Goal: Information Seeking & Learning: Learn about a topic

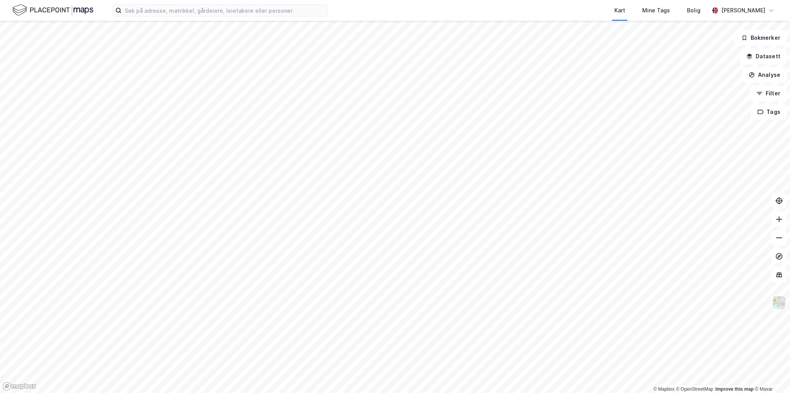
click at [272, 19] on div "Kart Mine Tags Bolig Sander Helseth" at bounding box center [395, 10] width 790 height 21
click at [274, 14] on input at bounding box center [225, 11] width 206 height 12
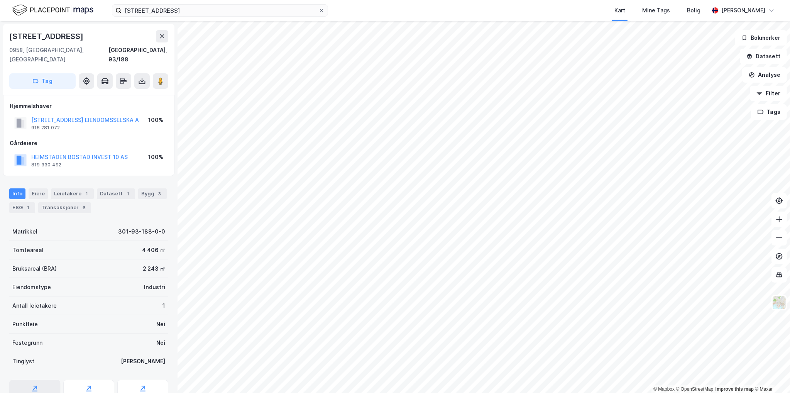
click at [39, 392] on div "Reguleringsplaner" at bounding box center [35, 397] width 44 height 6
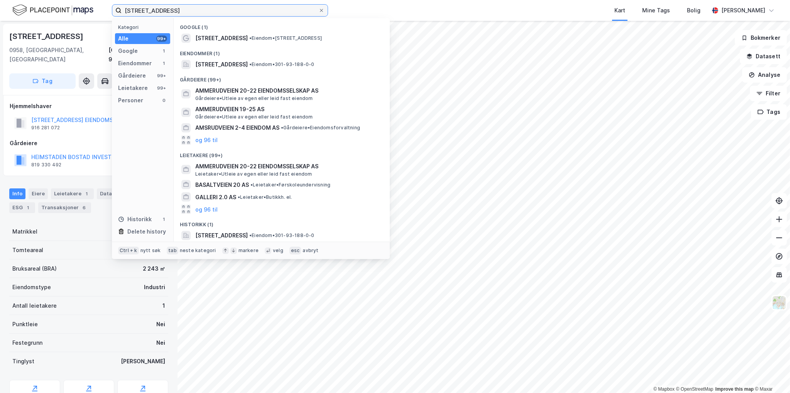
click at [164, 6] on input "ammerudveien 20" at bounding box center [220, 11] width 197 height 12
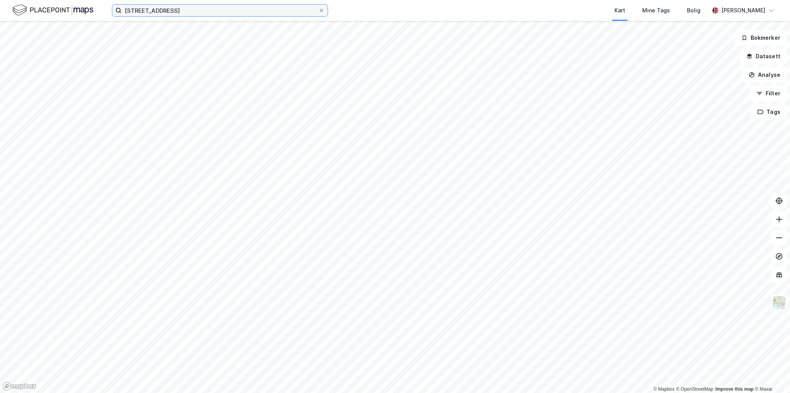
click at [184, 9] on input "[STREET_ADDRESS]" at bounding box center [220, 11] width 197 height 12
type input "b"
type input "B"
click at [68, 3] on img at bounding box center [52, 10] width 81 height 14
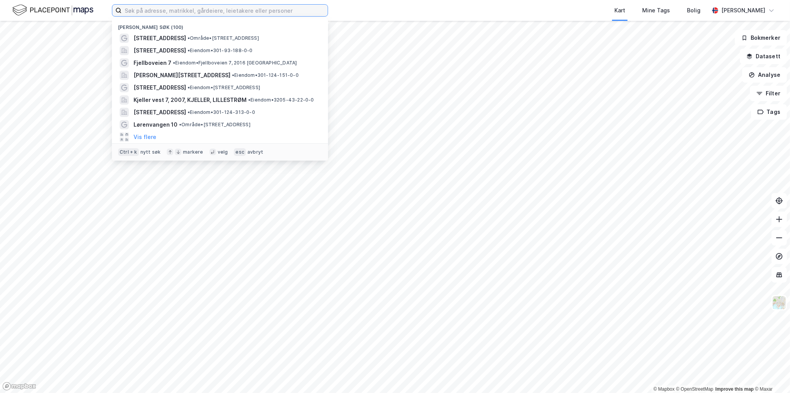
click at [165, 12] on input at bounding box center [225, 11] width 206 height 12
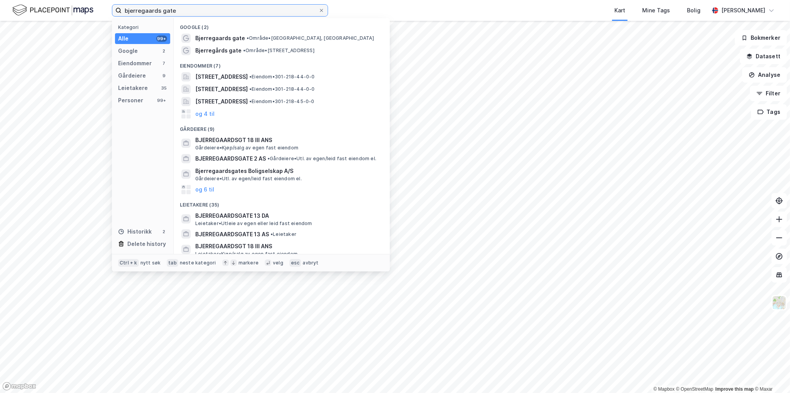
type input "[STREET_ADDRESS]"
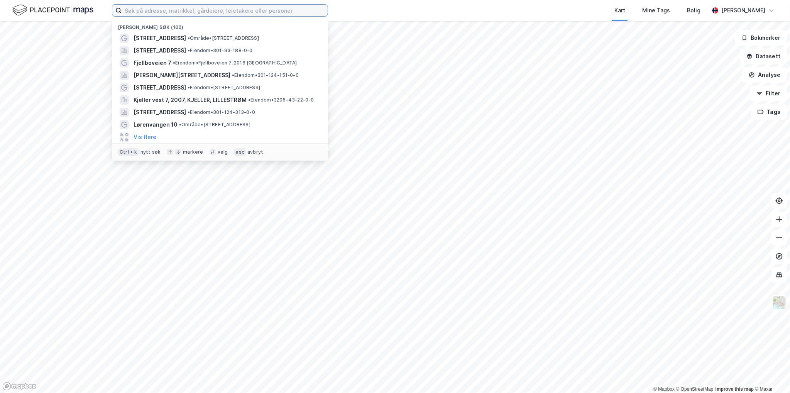
click at [249, 7] on input at bounding box center [225, 11] width 206 height 12
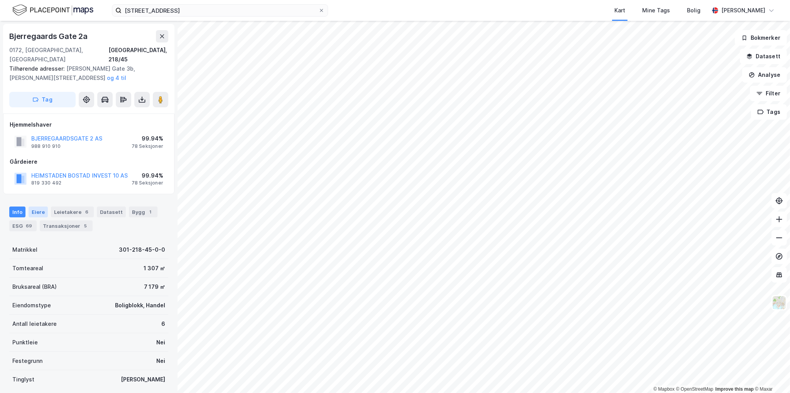
click at [34, 206] on div "Eiere" at bounding box center [38, 211] width 19 height 11
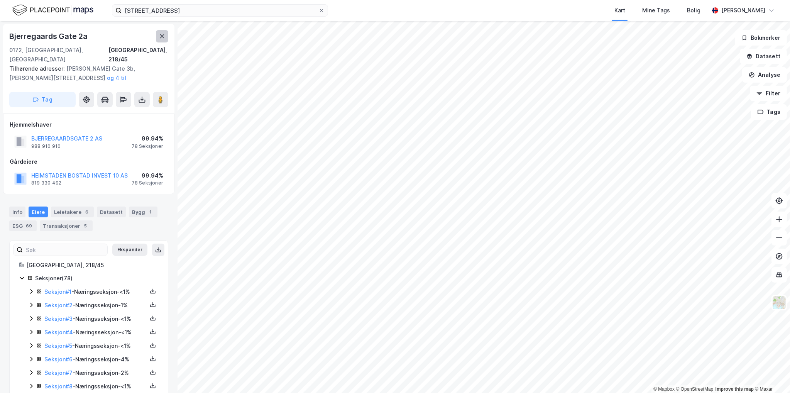
click at [157, 39] on button at bounding box center [162, 36] width 12 height 12
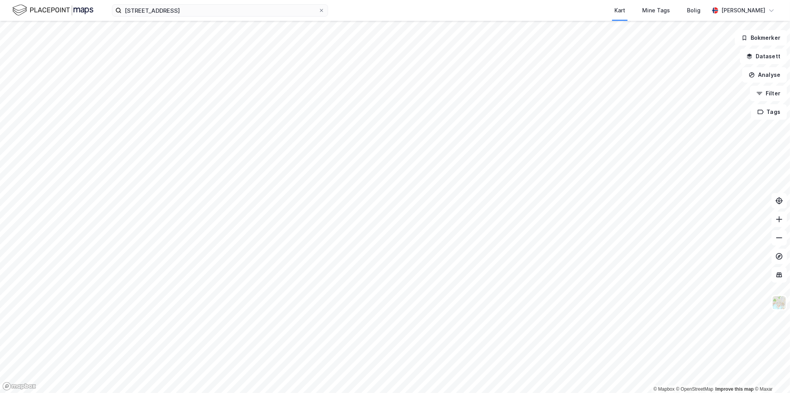
click at [210, 19] on div "[STREET_ADDRESS] Kart Mine Tags Bolig [PERSON_NAME]" at bounding box center [395, 10] width 790 height 21
click at [212, 15] on input "[STREET_ADDRESS]" at bounding box center [220, 11] width 197 height 12
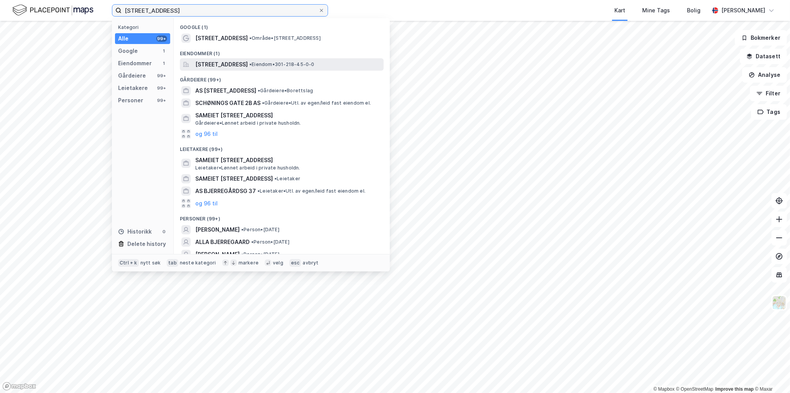
type input "[STREET_ADDRESS]"
click at [248, 63] on span "[STREET_ADDRESS]" at bounding box center [221, 64] width 52 height 9
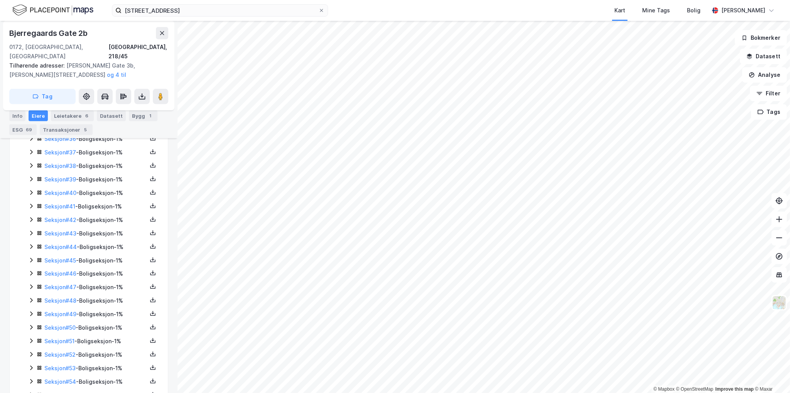
scroll to position [658, 0]
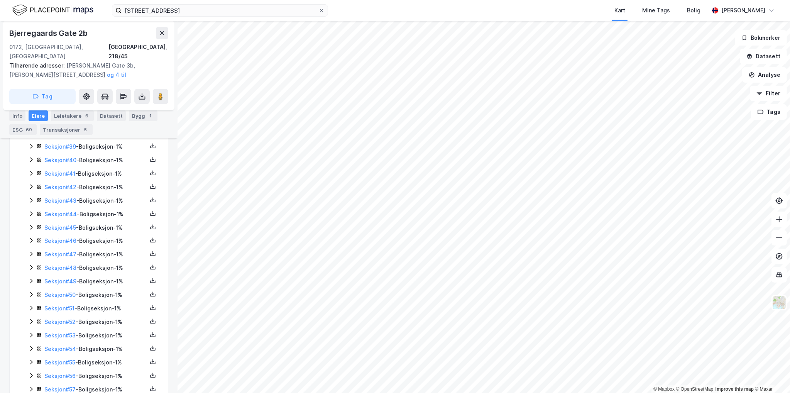
click at [32, 292] on icon at bounding box center [31, 294] width 2 height 5
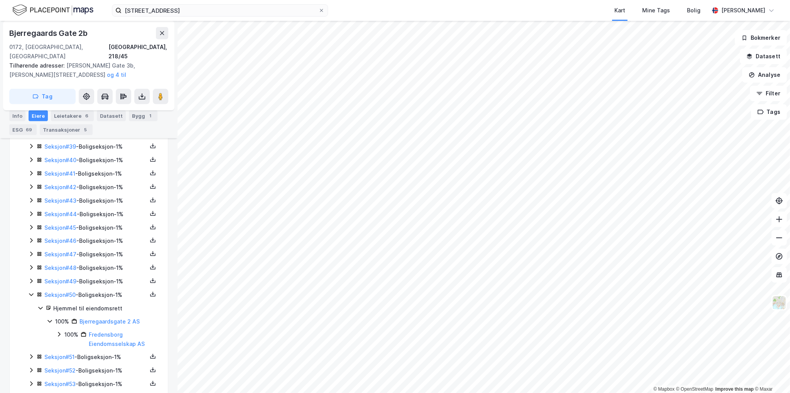
click at [31, 291] on icon at bounding box center [31, 294] width 6 height 6
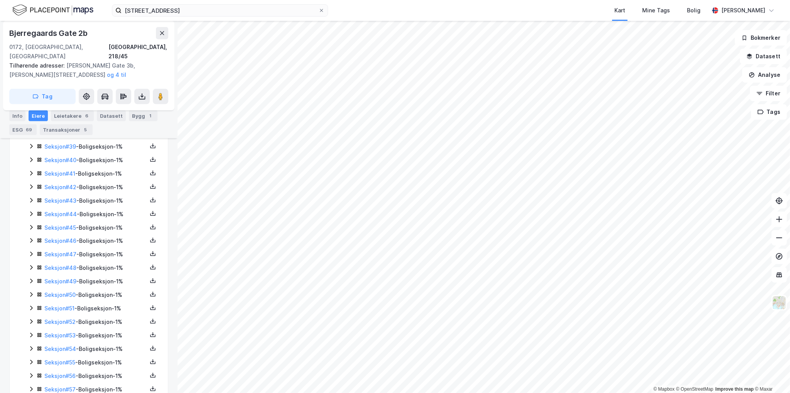
click at [36, 277] on div "Seksjon # 49 - Boligseksjon - 1%" at bounding box center [93, 282] width 130 height 10
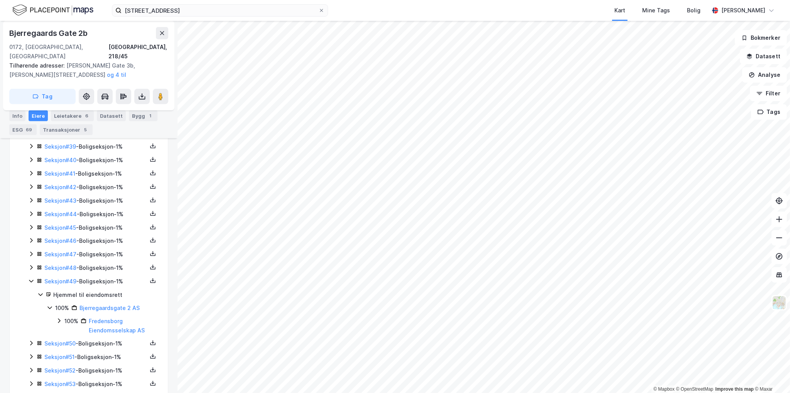
click at [29, 271] on div "Seksjon # 1 - Næringsseksjon - <1% Seksjon # 2 - Næringsseksjon - 1% Seksjon # …" at bounding box center [93, 178] width 130 height 1096
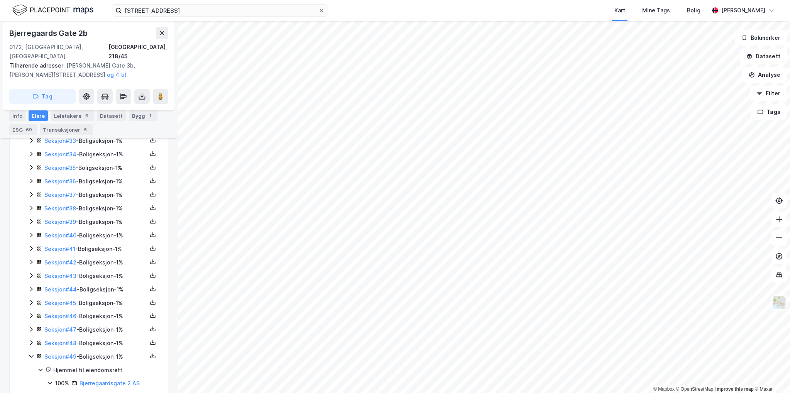
scroll to position [1006, 0]
click at [129, 114] on div "Bygg 1" at bounding box center [143, 115] width 29 height 11
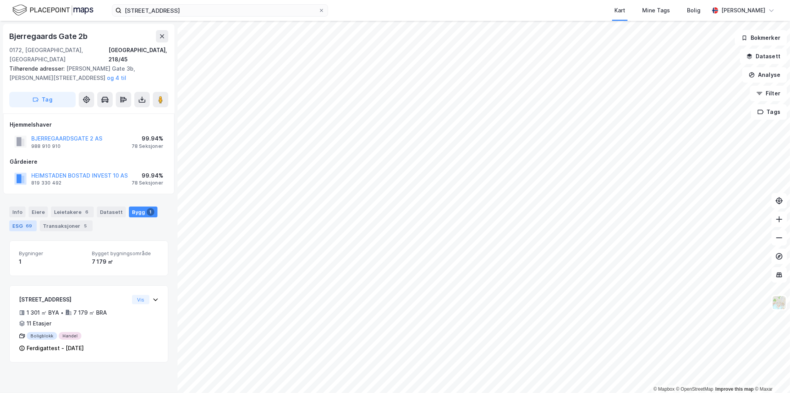
click at [21, 220] on div "ESG 69" at bounding box center [22, 225] width 27 height 11
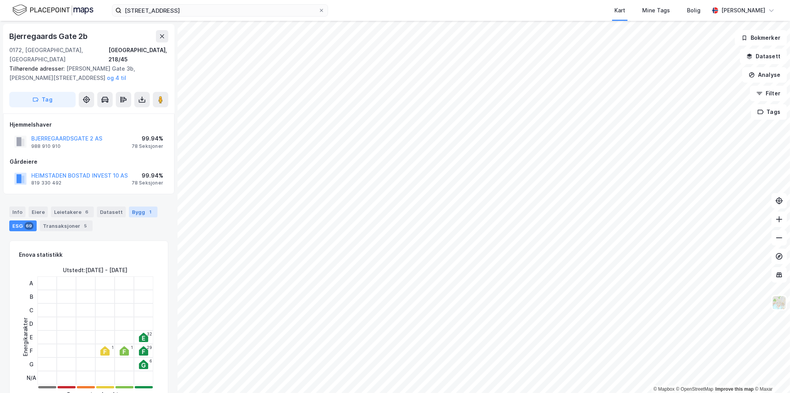
click at [129, 206] on div "Bygg 1" at bounding box center [143, 211] width 29 height 11
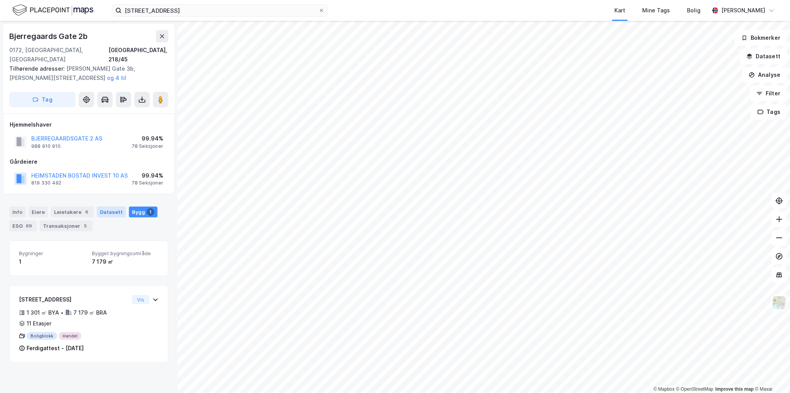
click at [102, 206] on div "Datasett" at bounding box center [111, 211] width 29 height 11
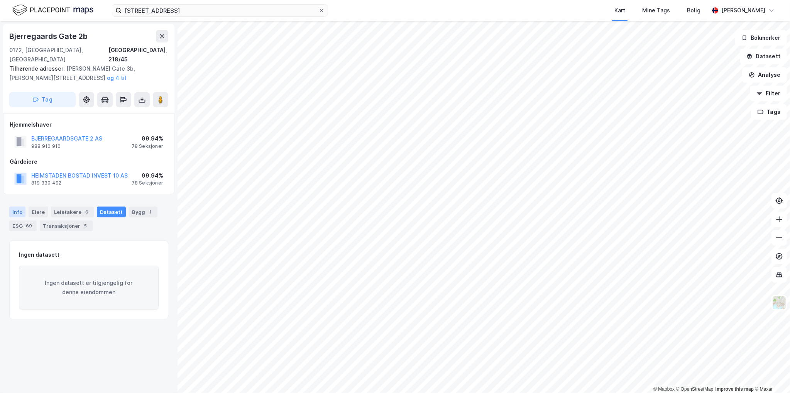
click at [15, 206] on div "Info" at bounding box center [17, 211] width 16 height 11
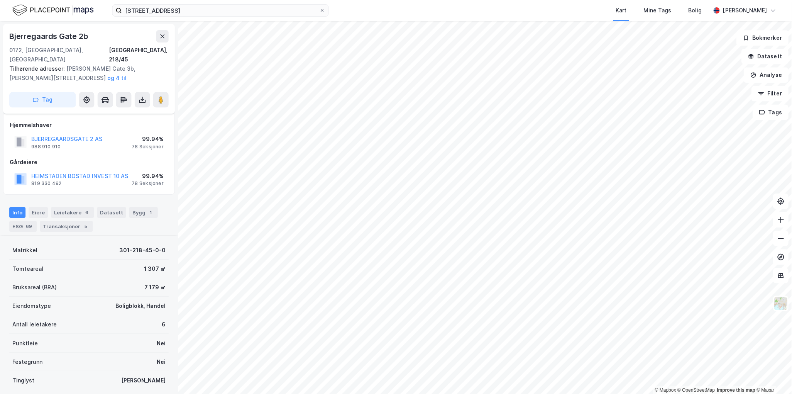
scroll to position [154, 0]
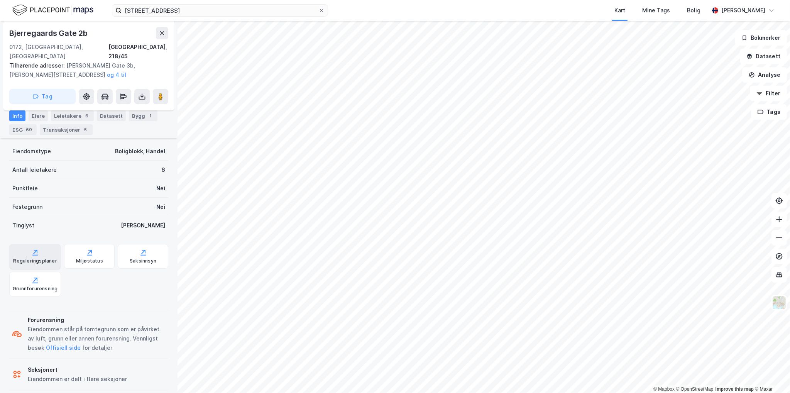
click at [29, 247] on div "Reguleringsplaner" at bounding box center [35, 256] width 52 height 25
click at [326, 14] on label "[STREET_ADDRESS]" at bounding box center [220, 10] width 216 height 12
click at [318, 14] on input "[STREET_ADDRESS]" at bounding box center [220, 11] width 197 height 12
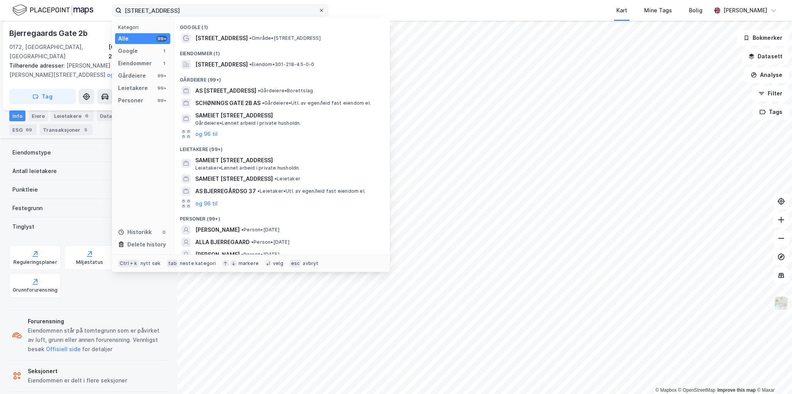
click at [321, 11] on icon at bounding box center [321, 10] width 5 height 5
click at [318, 11] on input "[STREET_ADDRESS]" at bounding box center [220, 11] width 197 height 12
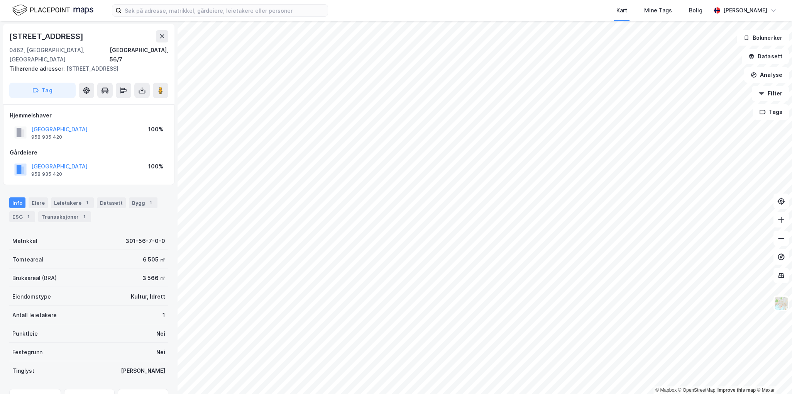
scroll to position [113, 0]
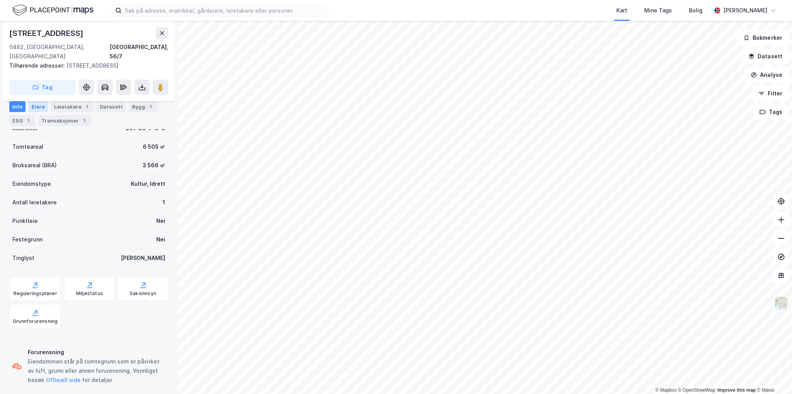
click at [37, 109] on div "Eiere" at bounding box center [38, 106] width 19 height 11
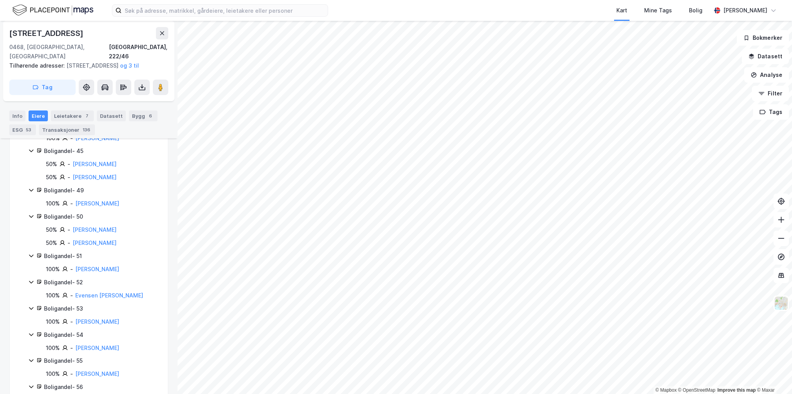
scroll to position [1369, 0]
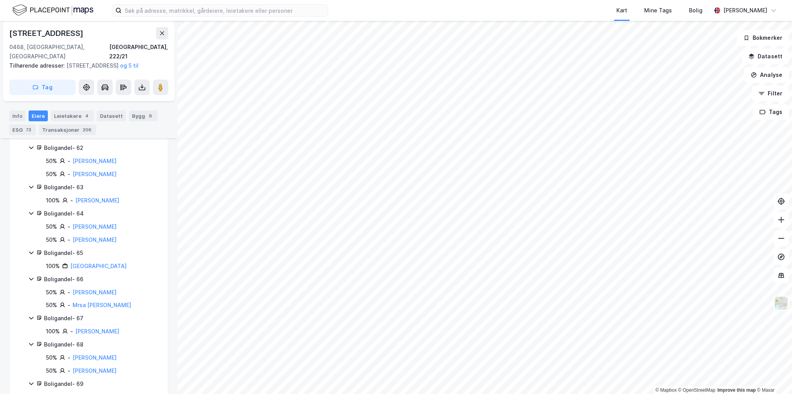
scroll to position [2222, 0]
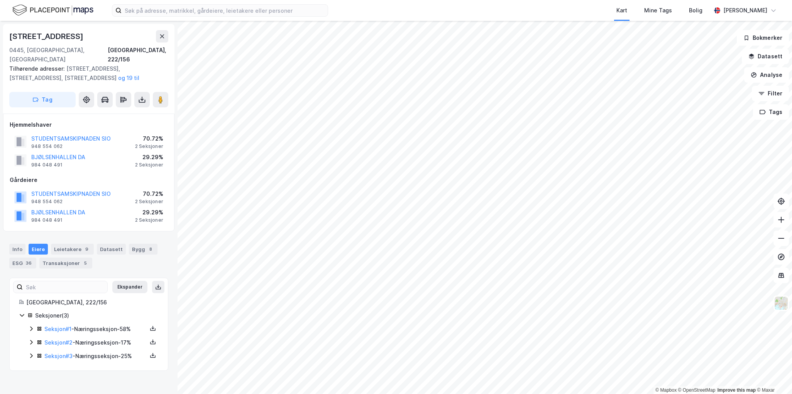
click at [29, 325] on icon at bounding box center [31, 328] width 6 height 6
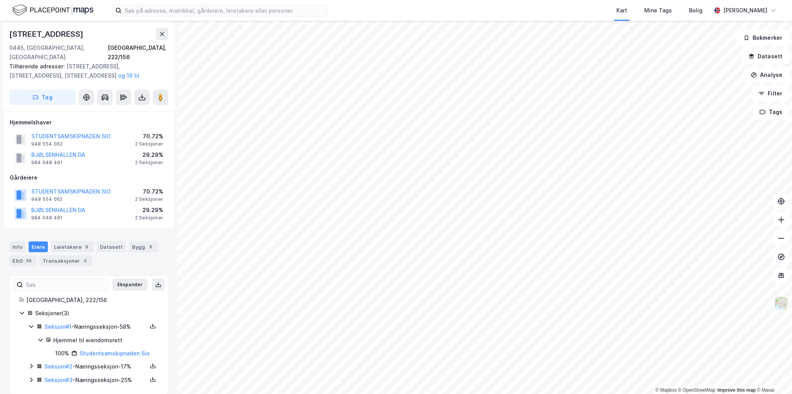
scroll to position [3, 0]
click at [33, 362] on icon at bounding box center [31, 365] width 6 height 6
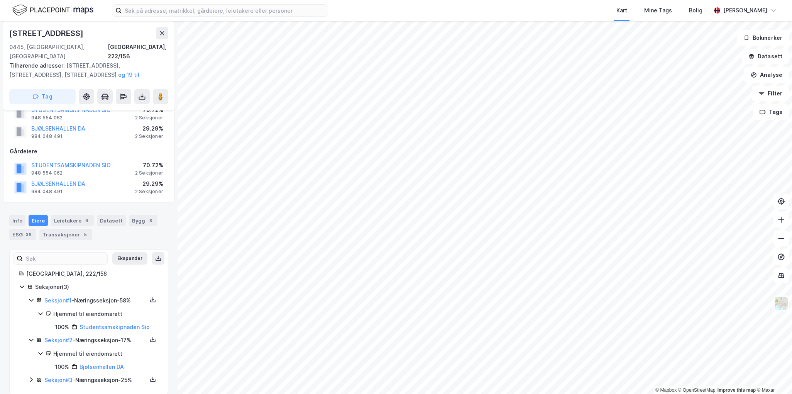
scroll to position [29, 0]
click at [30, 375] on icon at bounding box center [31, 378] width 6 height 6
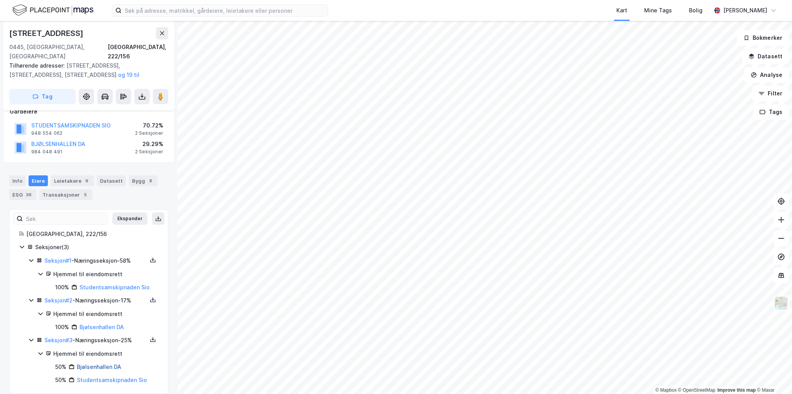
click at [85, 363] on link "Bjølsenhallen DA" at bounding box center [99, 366] width 44 height 7
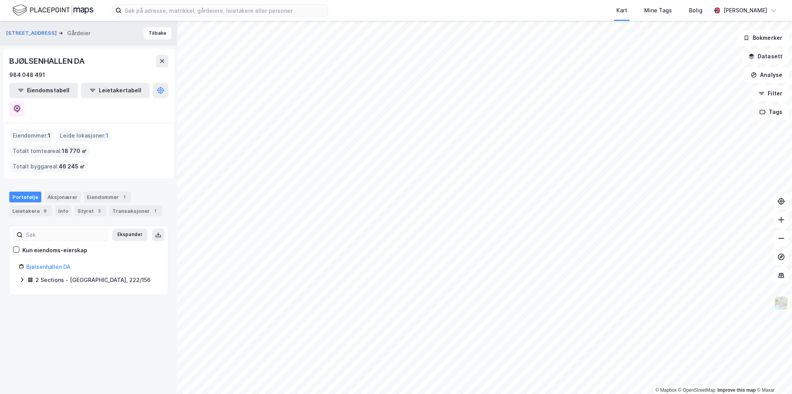
click at [22, 277] on icon at bounding box center [22, 279] width 2 height 5
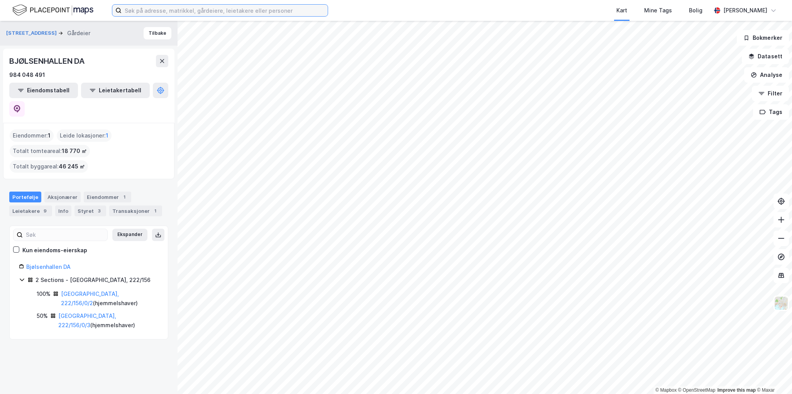
click at [182, 9] on input at bounding box center [225, 11] width 206 height 12
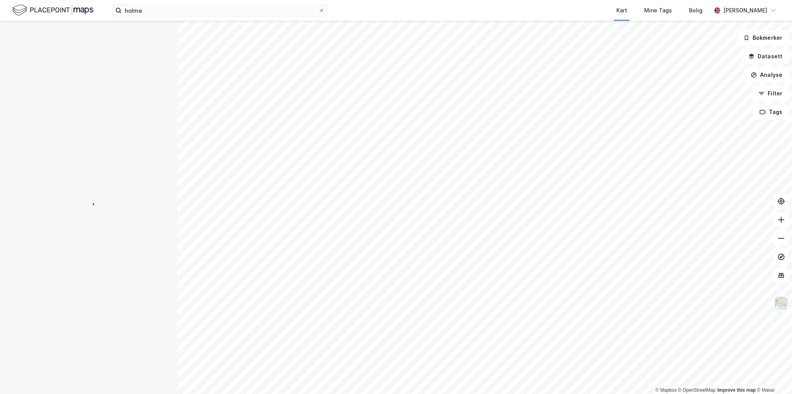
scroll to position [68, 0]
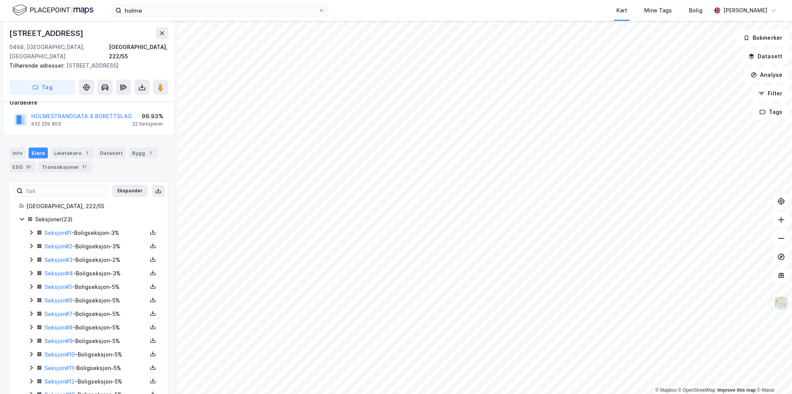
click at [33, 229] on icon at bounding box center [31, 232] width 6 height 6
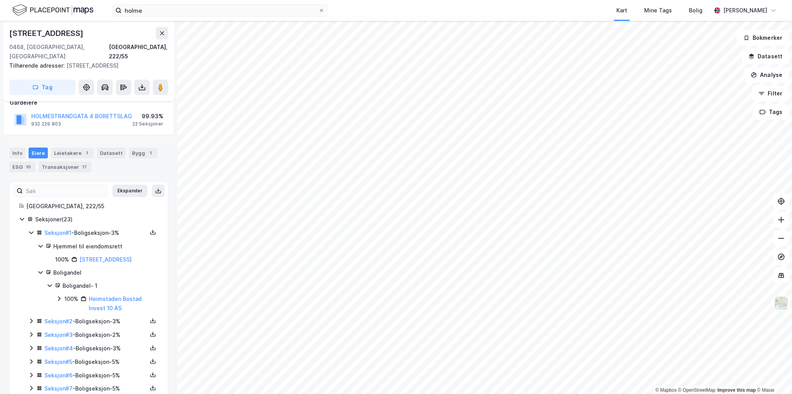
click at [33, 229] on icon at bounding box center [31, 232] width 6 height 6
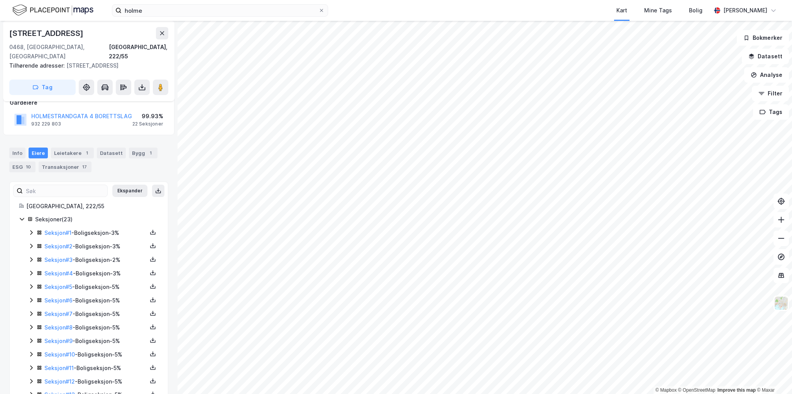
click at [31, 270] on icon at bounding box center [31, 273] width 6 height 6
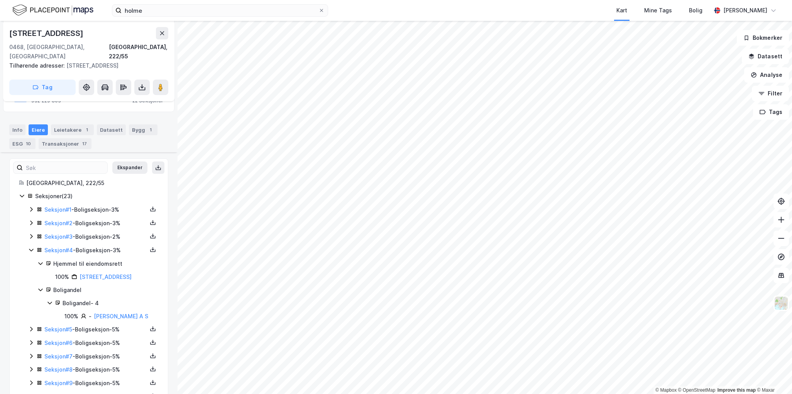
scroll to position [107, 0]
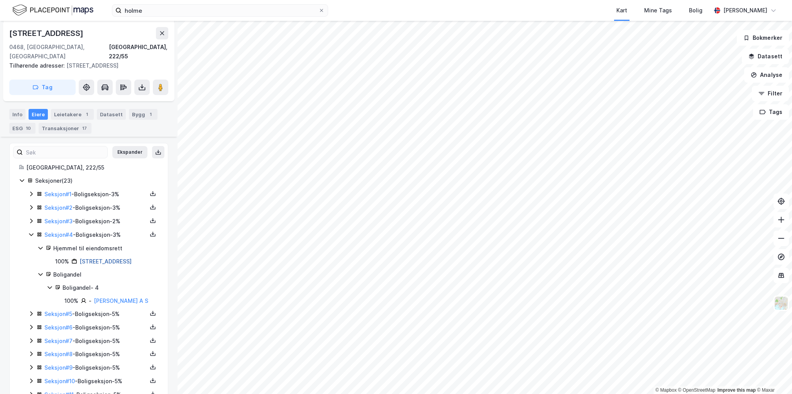
click at [121, 258] on link "[STREET_ADDRESS]" at bounding box center [105, 261] width 52 height 7
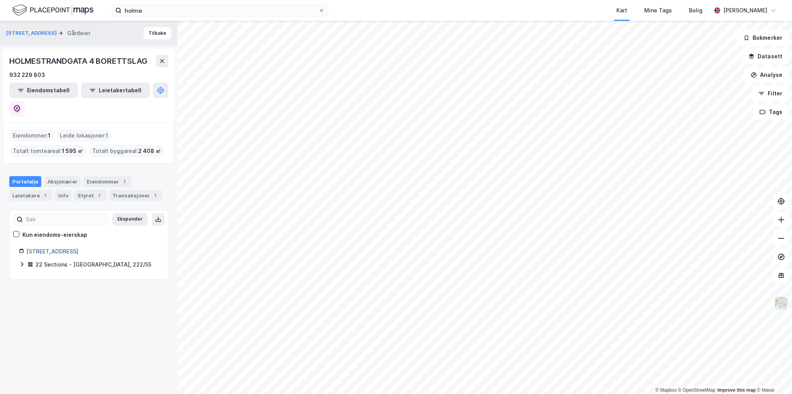
click at [78, 248] on link "[STREET_ADDRESS]" at bounding box center [52, 251] width 52 height 7
click at [57, 176] on div "Aksjonærer" at bounding box center [62, 181] width 36 height 11
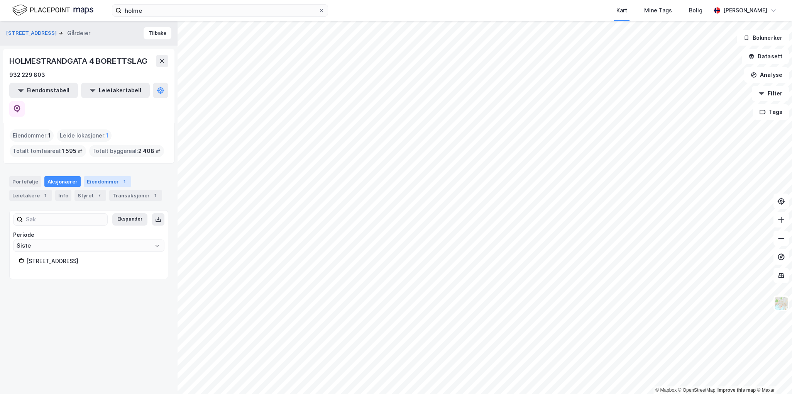
click at [94, 176] on div "Eiendommer 1" at bounding box center [107, 181] width 47 height 11
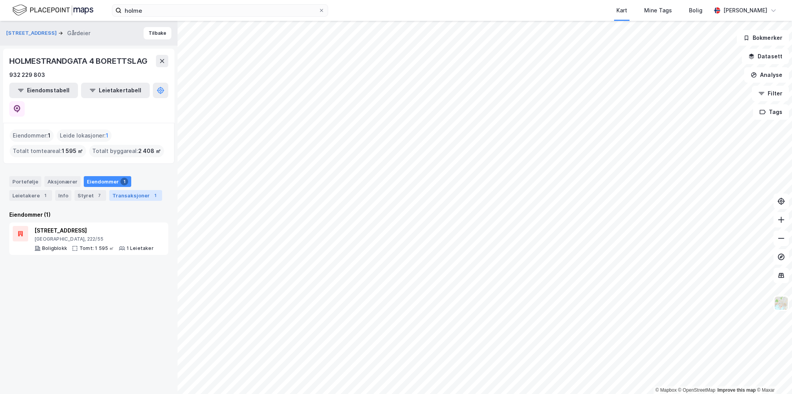
click at [117, 190] on div "Transaksjoner 1" at bounding box center [135, 195] width 53 height 11
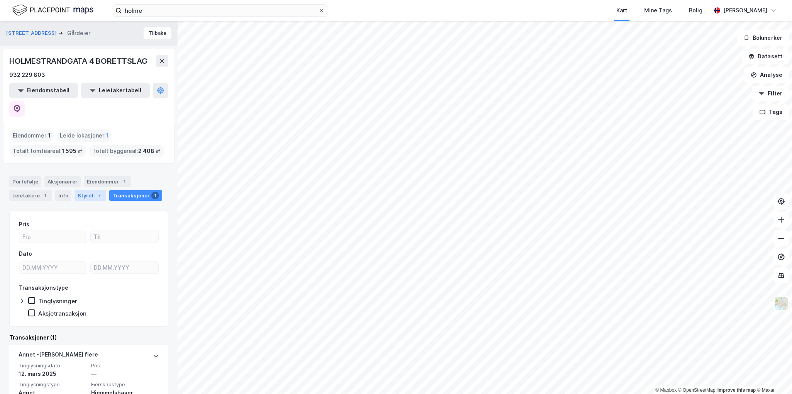
click at [78, 190] on div "Styret 7" at bounding box center [90, 195] width 32 height 11
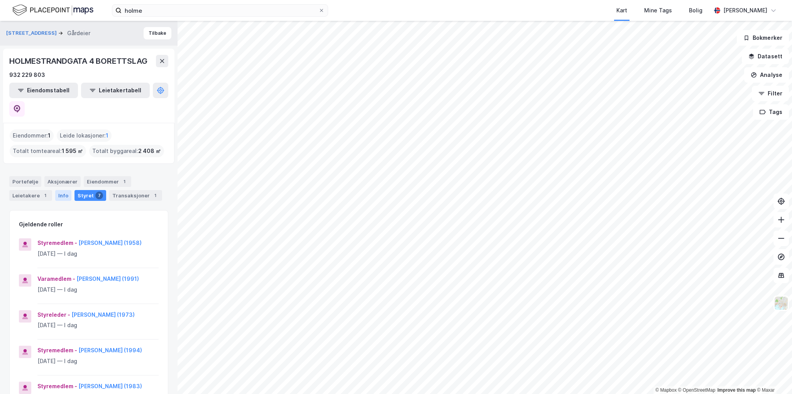
click at [60, 190] on div "Info" at bounding box center [63, 195] width 16 height 11
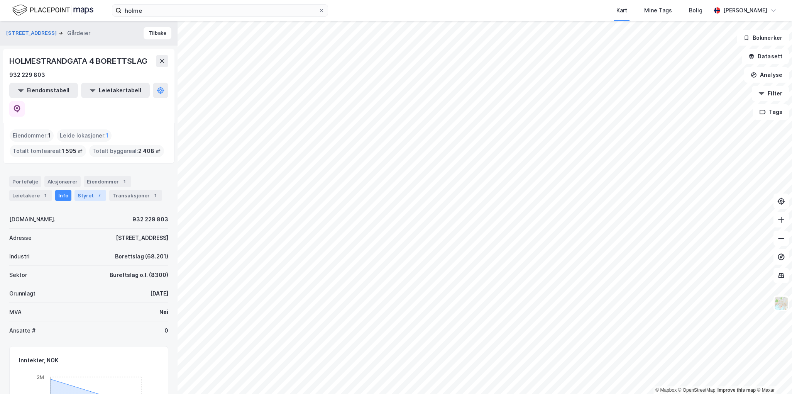
click at [95, 191] on div "7" at bounding box center [99, 195] width 8 height 8
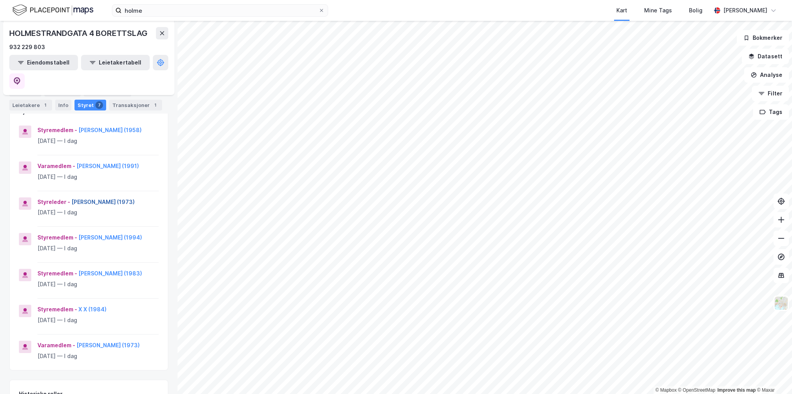
scroll to position [200, 0]
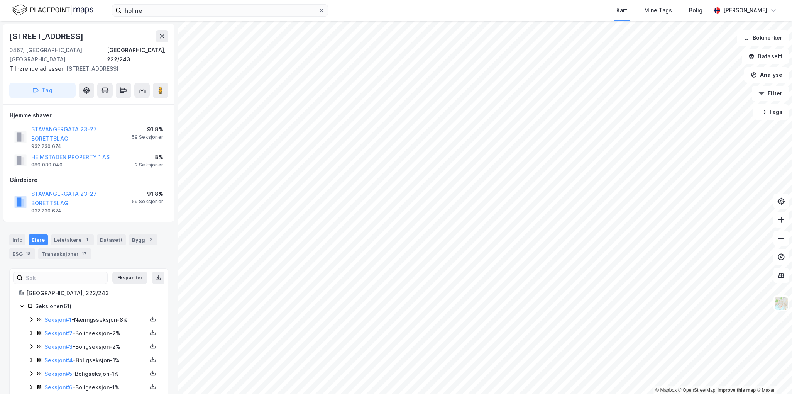
click at [32, 317] on icon at bounding box center [31, 319] width 2 height 5
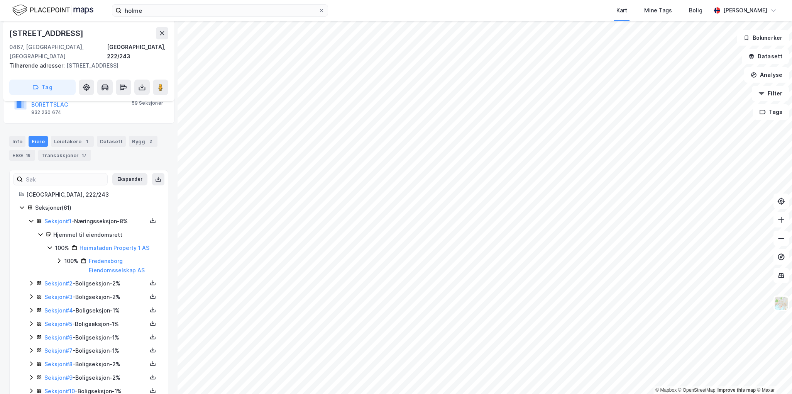
scroll to position [116, 0]
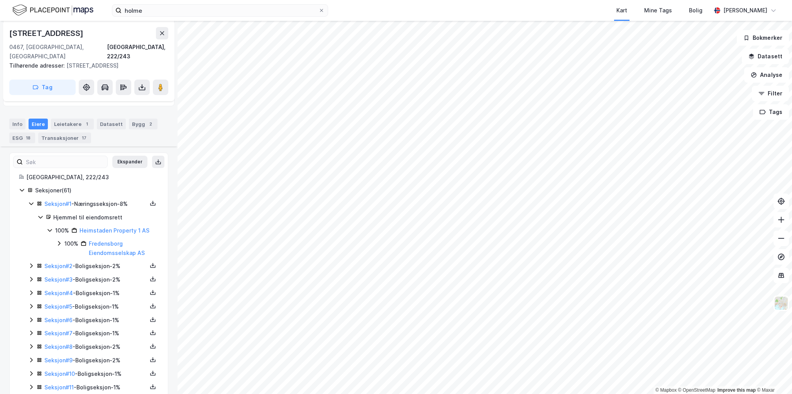
click at [30, 262] on icon at bounding box center [31, 265] width 6 height 6
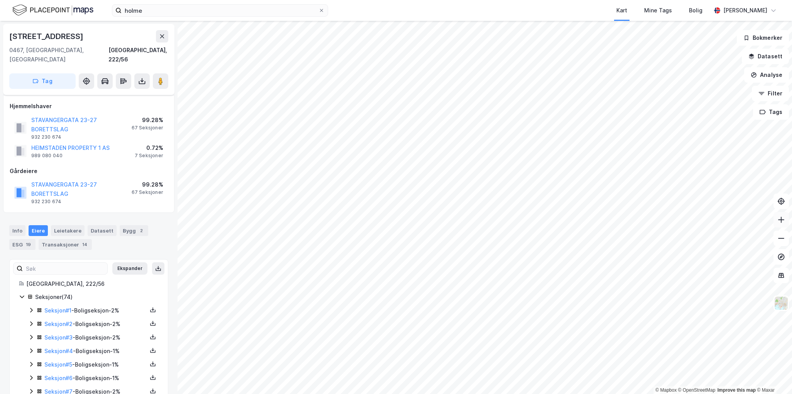
scroll to position [116, 0]
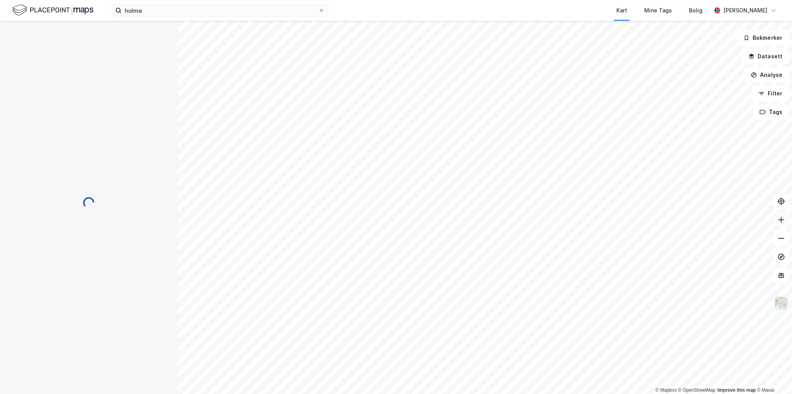
scroll to position [116, 0]
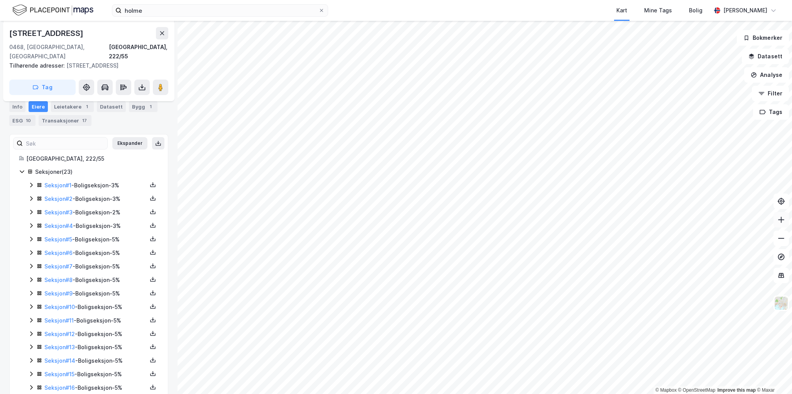
scroll to position [116, 0]
click at [19, 157] on div "[GEOGRAPHIC_DATA], 222/55 Seksjoner ( 23 ) Seksjon # 1 - Boligseksjon - 3% Seks…" at bounding box center [89, 320] width 140 height 333
click at [21, 171] on icon at bounding box center [22, 172] width 4 height 3
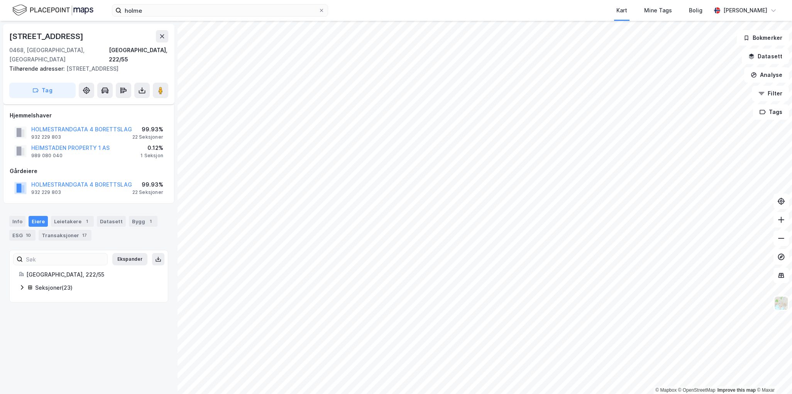
scroll to position [0, 0]
click at [18, 216] on div "Info" at bounding box center [17, 221] width 16 height 11
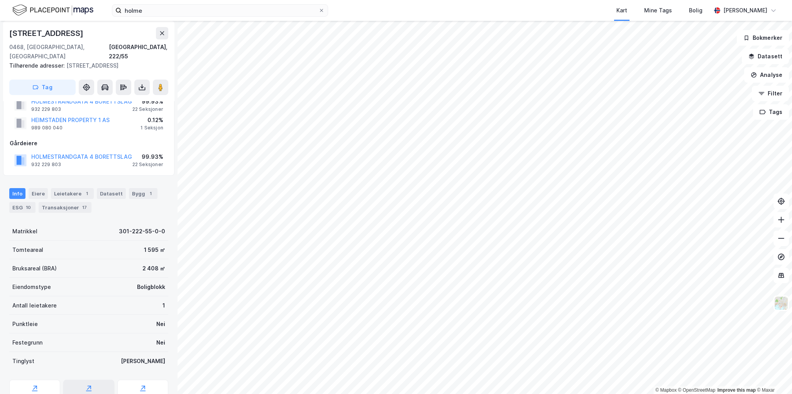
scroll to position [116, 0]
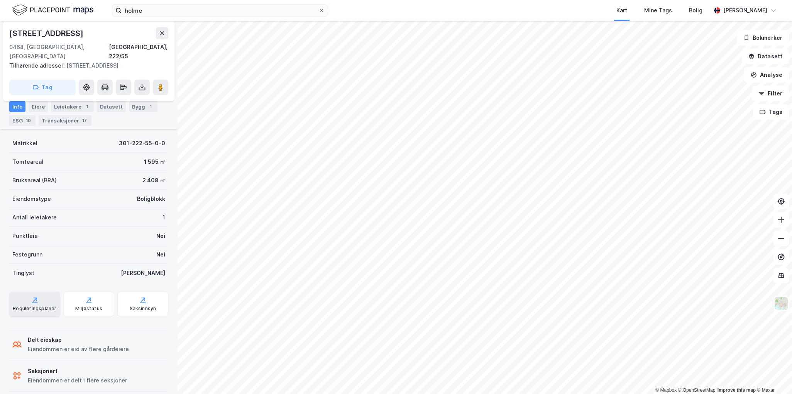
click at [32, 296] on icon at bounding box center [35, 300] width 8 height 8
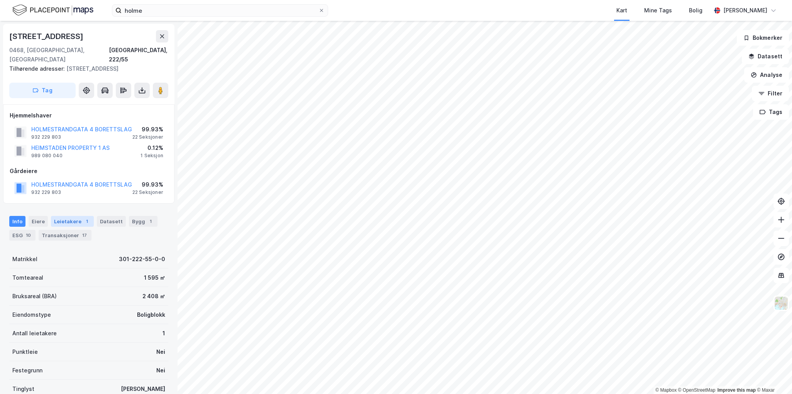
click at [70, 216] on div "Leietakere 1" at bounding box center [72, 221] width 43 height 11
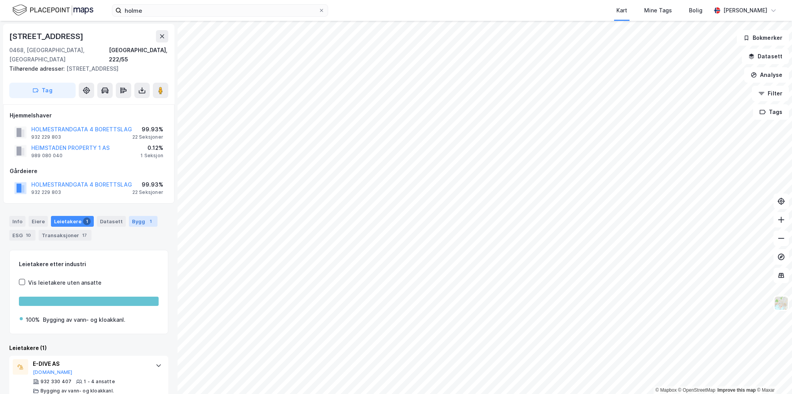
scroll to position [3, 0]
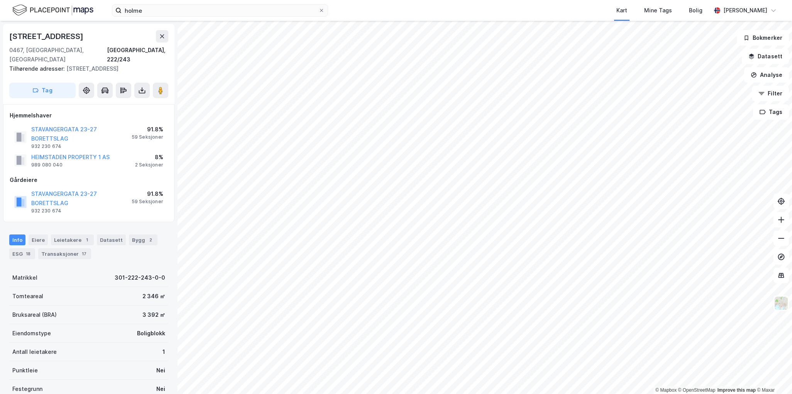
scroll to position [3, 0]
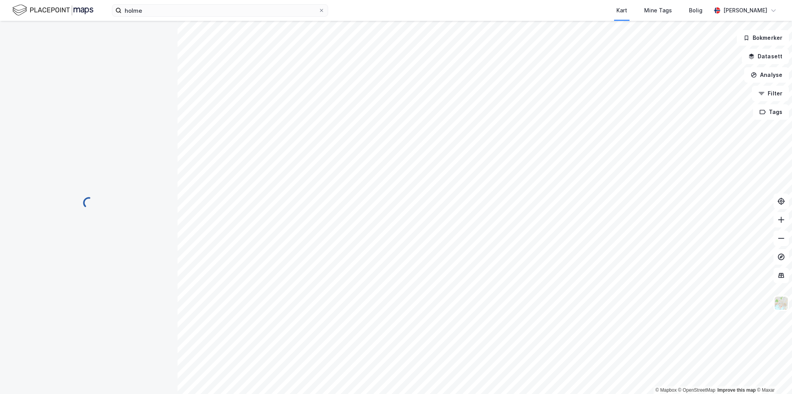
scroll to position [3, 0]
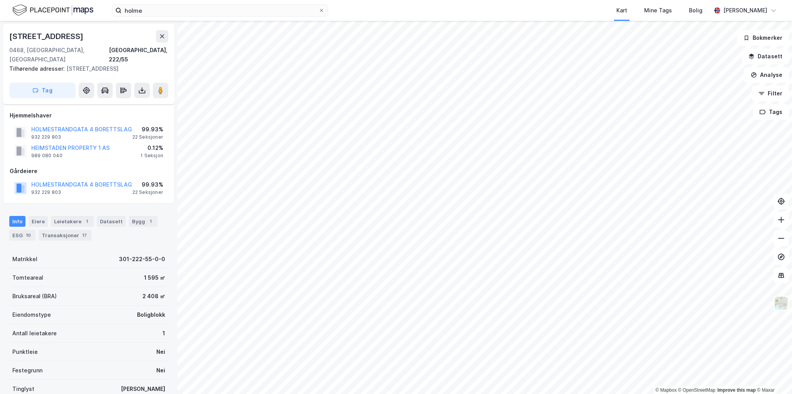
scroll to position [3, 0]
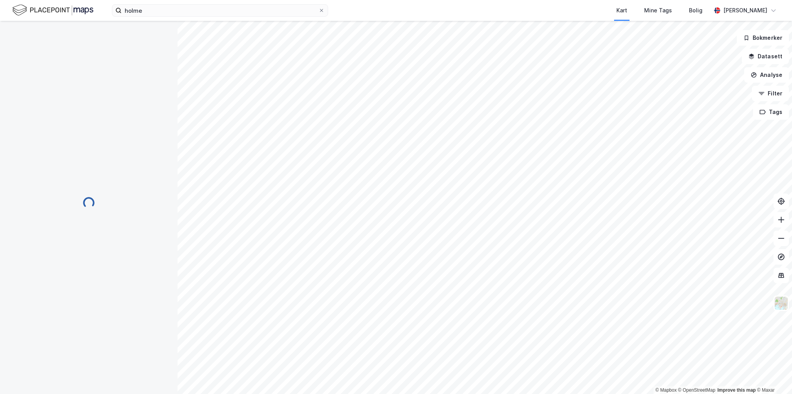
scroll to position [3, 0]
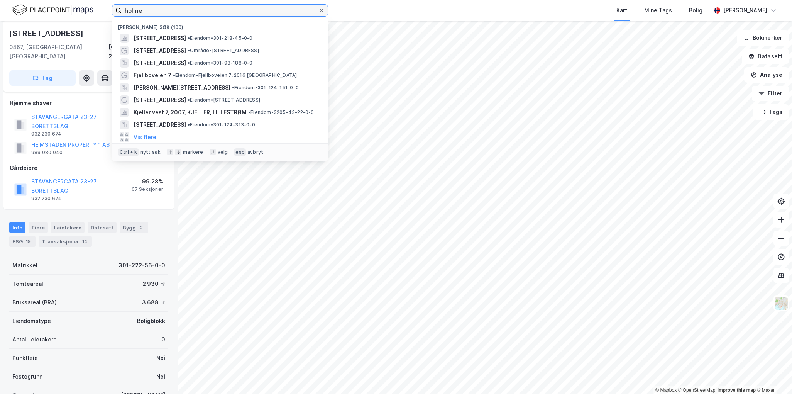
click at [174, 7] on input "holme" at bounding box center [220, 11] width 197 height 12
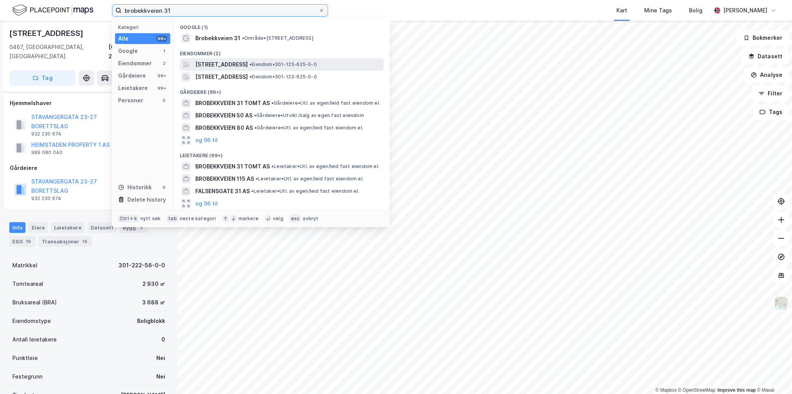
type input "brobekkveien 31"
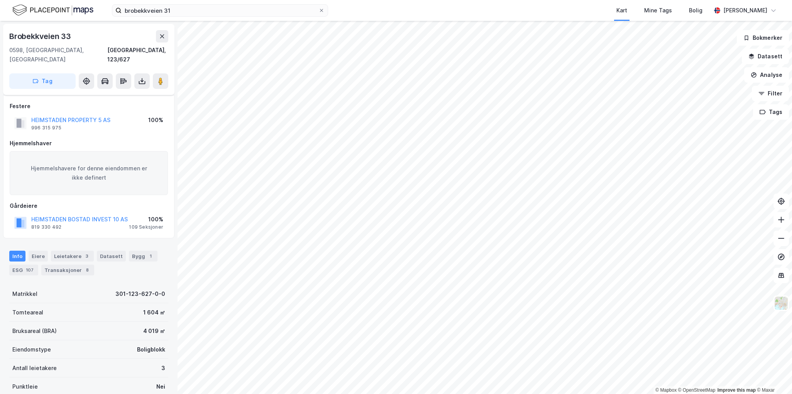
scroll to position [72, 0]
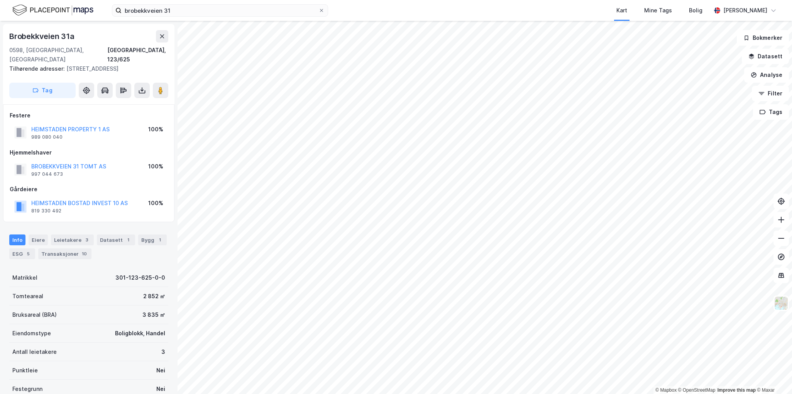
click at [37, 225] on div "Info [PERSON_NAME] 3 Datasett 1 Bygg 1 ESG 5 Transaksjoner 10" at bounding box center [89, 243] width 178 height 37
click at [35, 234] on div "Eiere" at bounding box center [38, 239] width 19 height 11
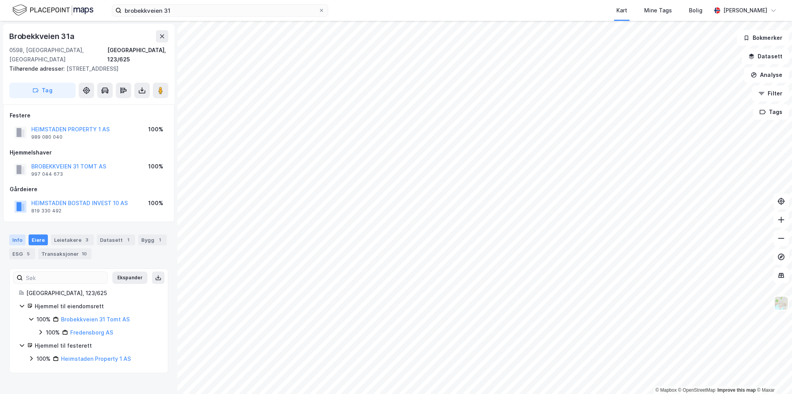
click at [19, 234] on div "Info" at bounding box center [17, 239] width 16 height 11
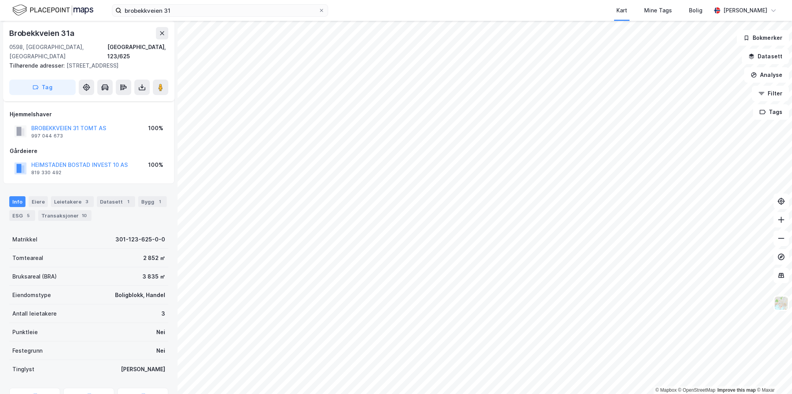
scroll to position [72, 0]
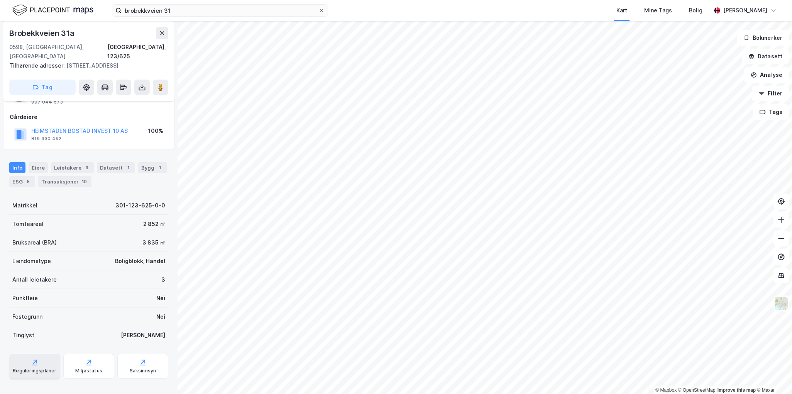
click at [50, 353] on div "Reguleringsplaner" at bounding box center [34, 365] width 51 height 25
click at [134, 367] on div "Saksinnsyn" at bounding box center [143, 370] width 27 height 6
